Goal: Complete application form: Complete application form

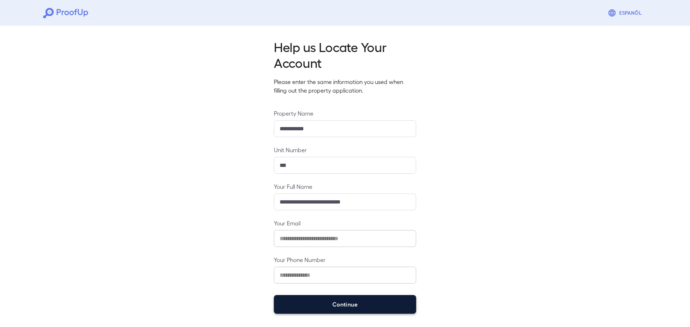
click at [330, 303] on button "Continue" at bounding box center [345, 304] width 142 height 19
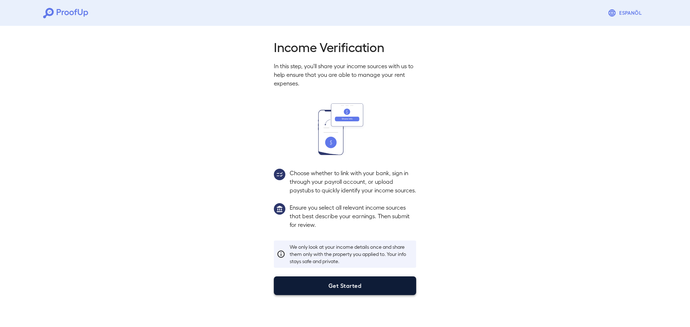
click at [343, 294] on button "Get Started" at bounding box center [345, 286] width 142 height 19
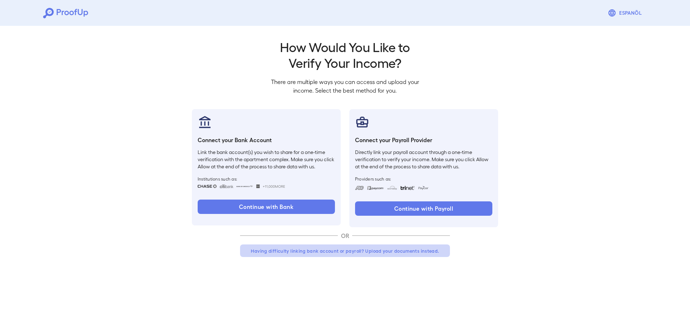
click at [348, 253] on button "Having difficulty linking bank account or payroll? Upload your documents instea…" at bounding box center [345, 251] width 210 height 13
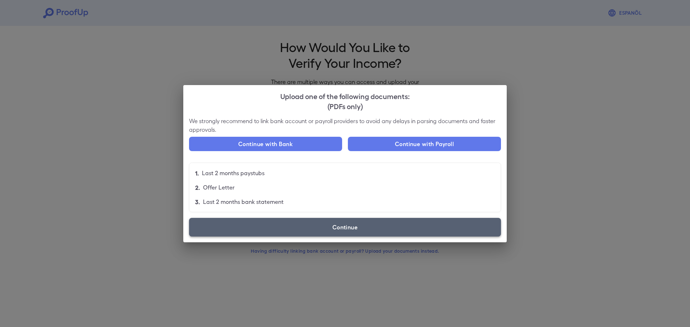
click at [353, 229] on label "Continue" at bounding box center [345, 227] width 312 height 19
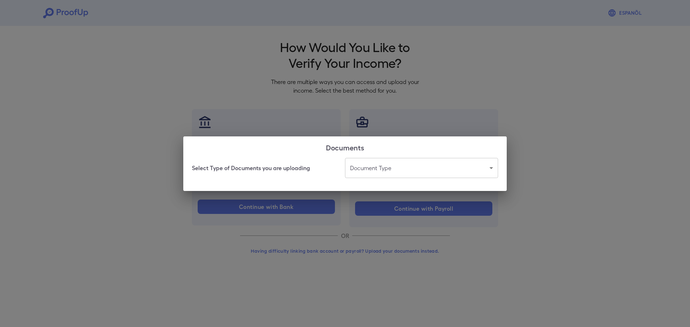
click at [404, 169] on body "Espanõl Go back How Would You Like to Verify Your Income? There are multiple wa…" at bounding box center [345, 137] width 690 height 275
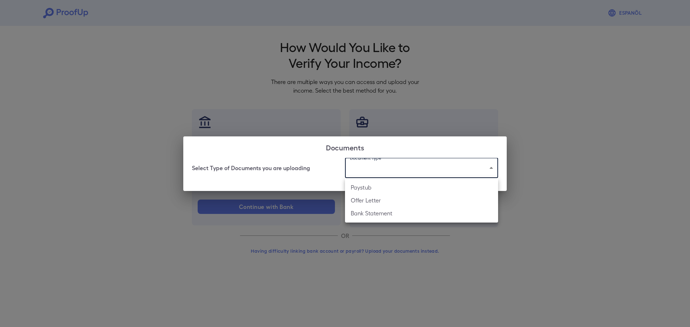
click at [363, 186] on li "Paystub" at bounding box center [421, 187] width 153 height 13
type input "*******"
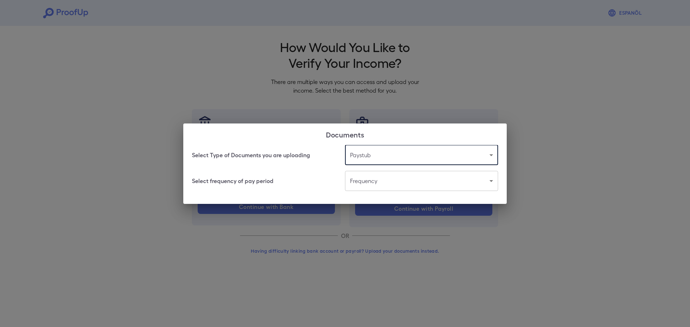
click at [389, 187] on body "Espanõl Go back How Would You Like to Verify Your Income? There are multiple wa…" at bounding box center [345, 137] width 690 height 275
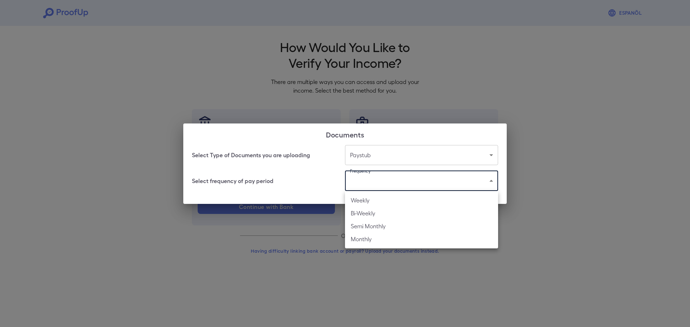
click at [365, 206] on li "Weekly" at bounding box center [421, 200] width 153 height 13
type input "******"
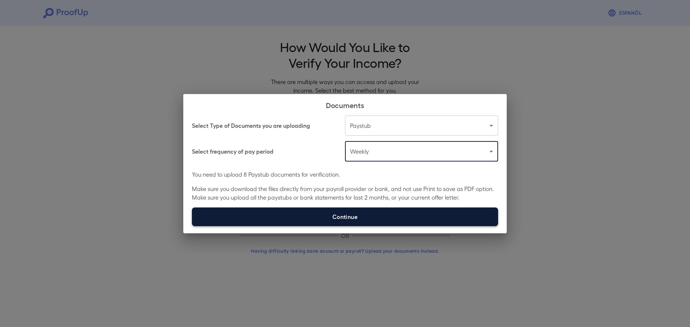
click at [355, 219] on label "Continue" at bounding box center [345, 217] width 306 height 19
click at [192, 226] on input "Continue" at bounding box center [192, 226] width 0 height 0
type input "**********"
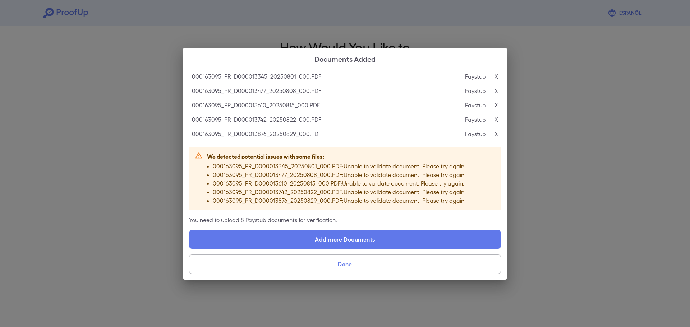
click at [345, 265] on button "Done" at bounding box center [345, 264] width 312 height 19
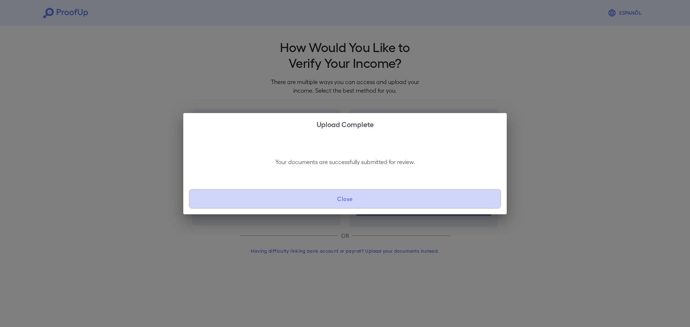
click at [344, 207] on button "Close" at bounding box center [345, 198] width 312 height 19
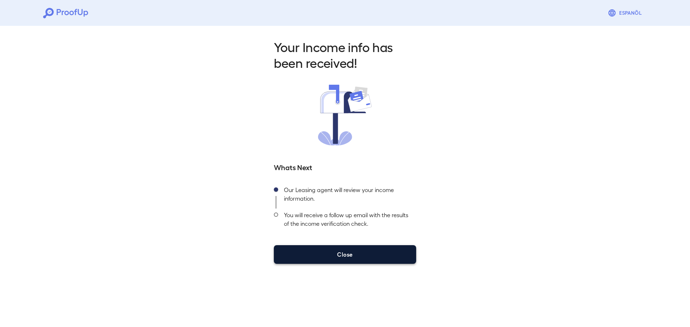
click at [340, 258] on button "Close" at bounding box center [345, 255] width 142 height 19
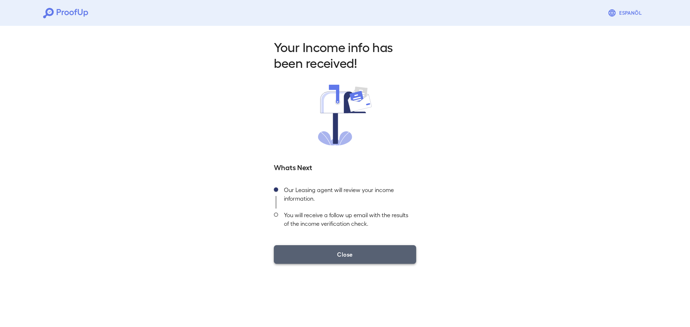
click at [336, 247] on button "Close" at bounding box center [345, 255] width 142 height 19
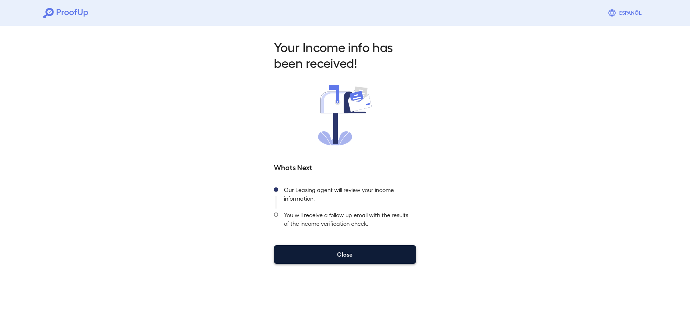
click at [349, 260] on button "Close" at bounding box center [345, 255] width 142 height 19
